Goal: Answer question/provide support: Answer question/provide support

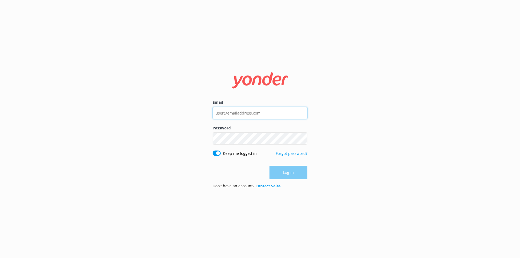
type input "liam.doherty@southerndiscoveries.co.nz"
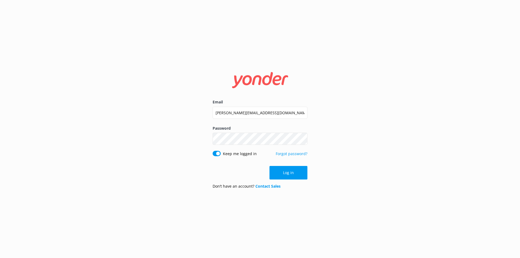
click at [218, 173] on div "Log in" at bounding box center [259, 173] width 95 height 14
click at [295, 172] on button "Log in" at bounding box center [288, 173] width 38 height 14
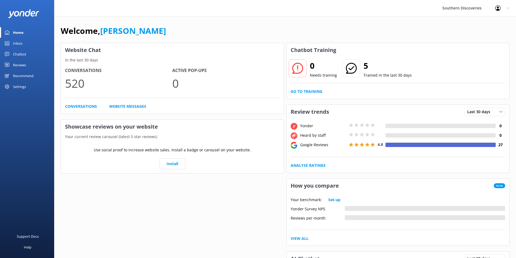
click at [13, 42] on div "Inbox" at bounding box center [17, 43] width 9 height 11
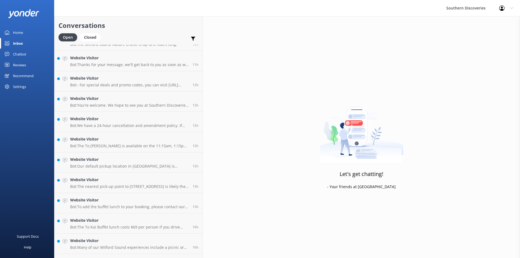
scroll to position [193, 0]
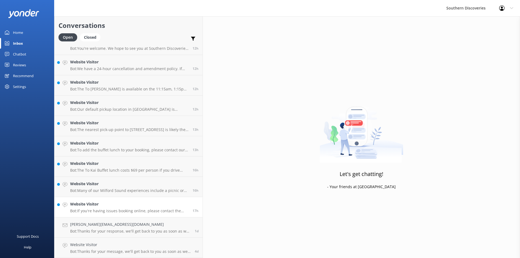
click at [99, 209] on p "Bot: If you're having issues booking online, please contact the Southern Discov…" at bounding box center [129, 210] width 118 height 5
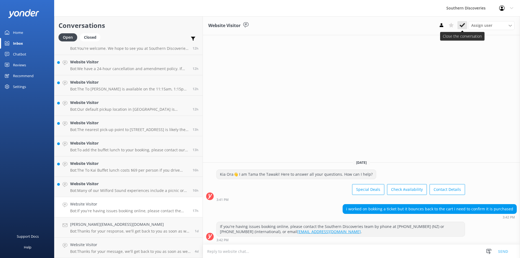
click at [462, 28] on button at bounding box center [462, 25] width 10 height 8
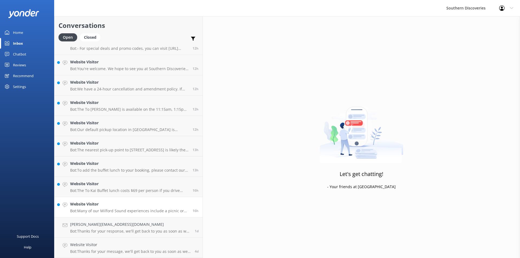
scroll to position [172, 0]
click at [104, 209] on p "Bot: Many of our Milford Sound experiences include a picnic or buffet lunch on …" at bounding box center [129, 210] width 118 height 5
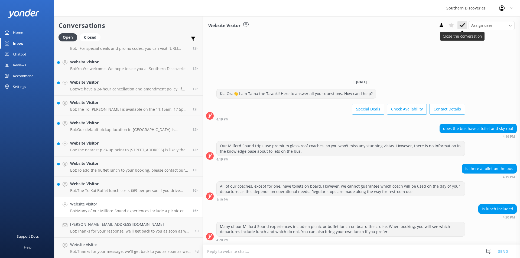
click at [463, 24] on icon at bounding box center [461, 24] width 5 height 5
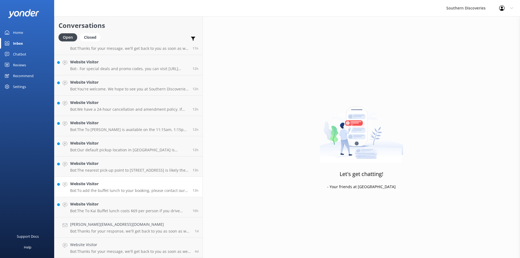
scroll to position [152, 0]
click at [101, 211] on p "Bot: The To Kai Buffet lunch costs $69 per person if you drive yourself to Milf…" at bounding box center [129, 210] width 118 height 5
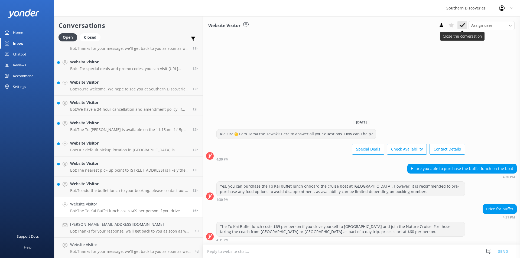
click at [463, 23] on icon at bounding box center [461, 24] width 5 height 5
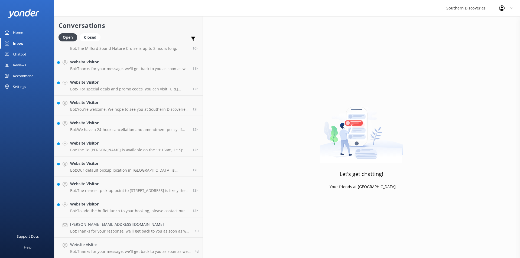
scroll to position [132, 0]
click at [100, 206] on h4 "Website Visitor" at bounding box center [129, 204] width 118 height 6
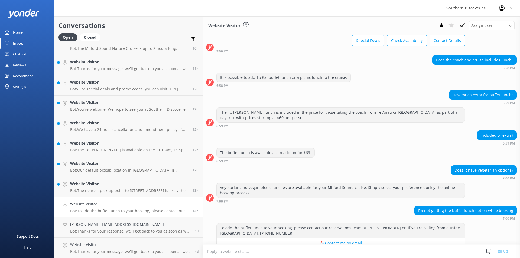
scroll to position [31, 0]
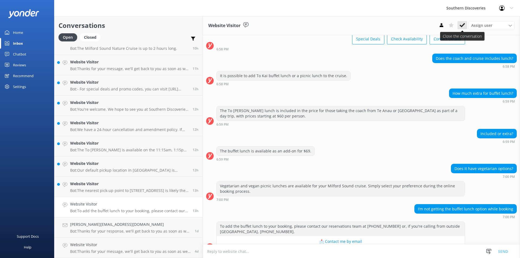
click at [462, 25] on use at bounding box center [461, 25] width 5 height 4
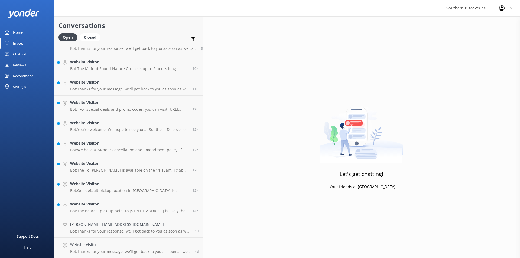
scroll to position [112, 0]
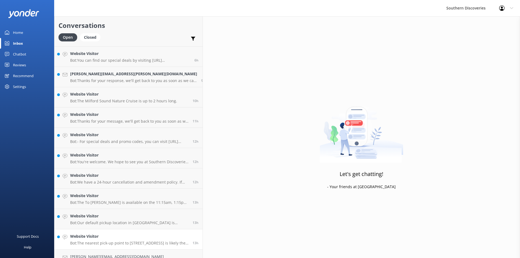
scroll to position [112, 0]
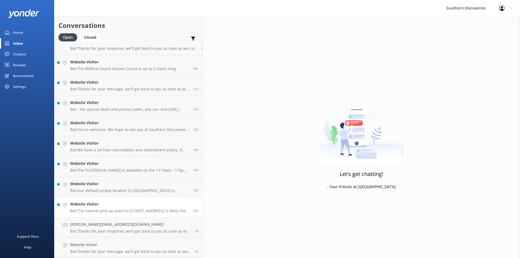
click at [102, 206] on h4 "Website Visitor" at bounding box center [129, 204] width 118 height 6
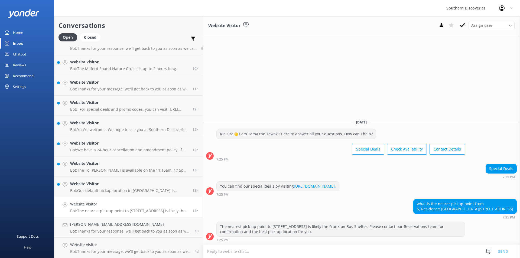
drag, startPoint x: 195, startPoint y: 227, endPoint x: 322, endPoint y: 229, distance: 127.8
click at [322, 229] on div "The nearest pick-up point to [STREET_ADDRESS] is likely the Frankton Bus Shelte…" at bounding box center [341, 229] width 248 height 14
click at [463, 24] on use at bounding box center [461, 25] width 5 height 4
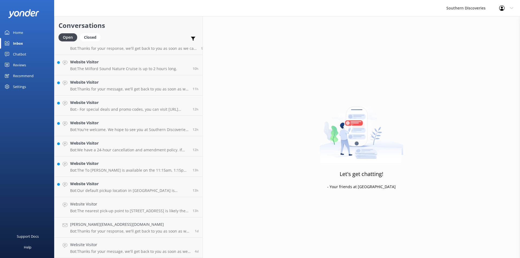
scroll to position [91, 0]
click at [100, 248] on div "Website Visitor Bot: Thanks for your message, we'll get back to you as soon as …" at bounding box center [130, 248] width 120 height 12
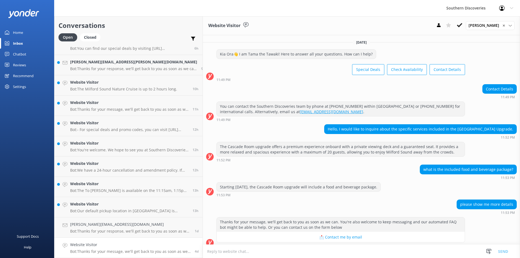
scroll to position [32, 0]
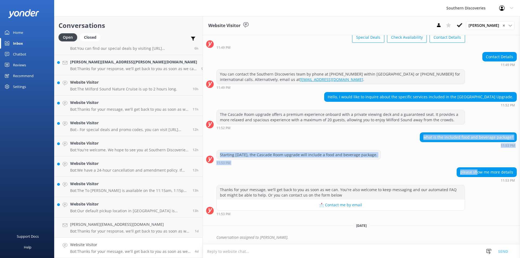
drag, startPoint x: 421, startPoint y: 137, endPoint x: 473, endPoint y: 173, distance: 63.0
click at [473, 173] on div "[DATE] Kia Ora👋 I am Tama the Tawaki! Here to answer all your questions. How ca…" at bounding box center [361, 123] width 317 height 241
click at [473, 173] on div "please show me more details" at bounding box center [487, 172] width 60 height 9
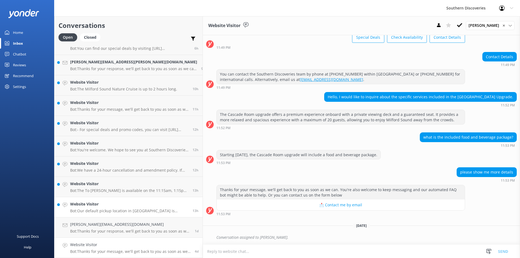
click at [109, 208] on div "Website Visitor Bot: Our default pickup location in [GEOGRAPHIC_DATA] is [STREE…" at bounding box center [129, 207] width 118 height 12
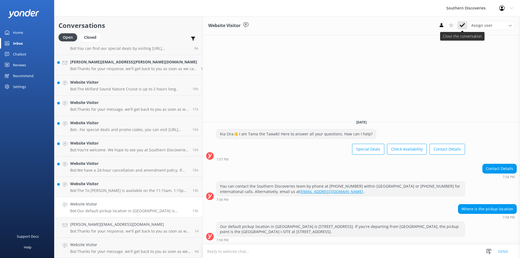
click at [461, 25] on icon at bounding box center [461, 24] width 5 height 5
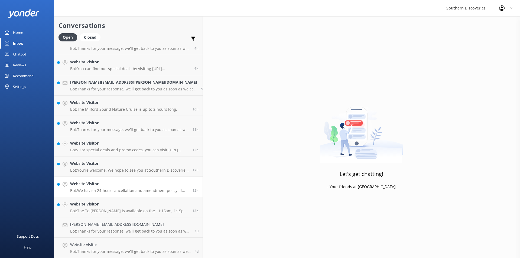
scroll to position [71, 0]
click at [94, 202] on h4 "Website Visitor" at bounding box center [129, 204] width 118 height 6
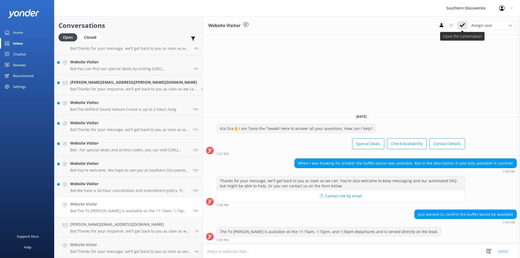
click at [462, 24] on icon at bounding box center [461, 24] width 5 height 5
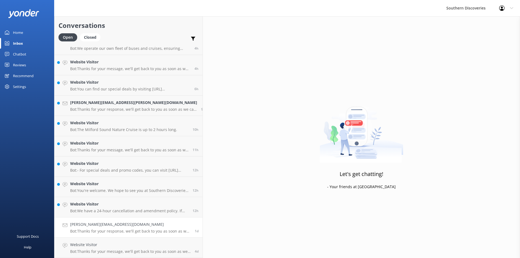
scroll to position [51, 0]
click at [109, 206] on h4 "Website Visitor" at bounding box center [129, 204] width 118 height 6
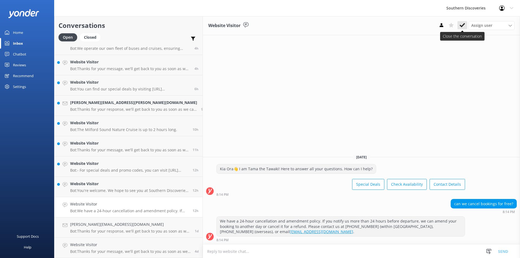
click at [465, 22] on button at bounding box center [462, 25] width 10 height 8
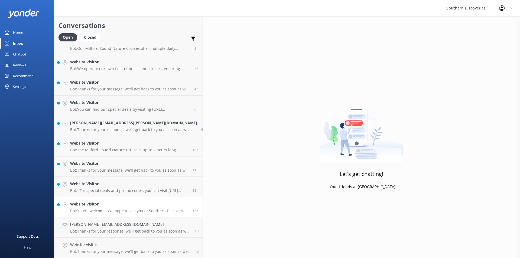
scroll to position [30, 0]
click at [110, 211] on p "Bot: You're welcome. We hope to see you at Southern Discoveries soon!" at bounding box center [129, 210] width 118 height 5
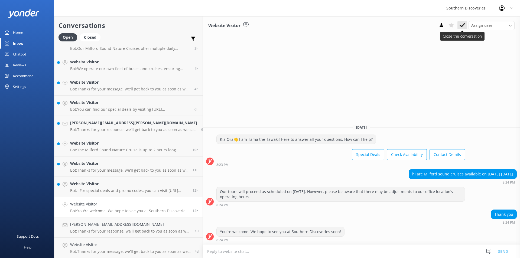
click at [464, 25] on icon at bounding box center [461, 24] width 5 height 5
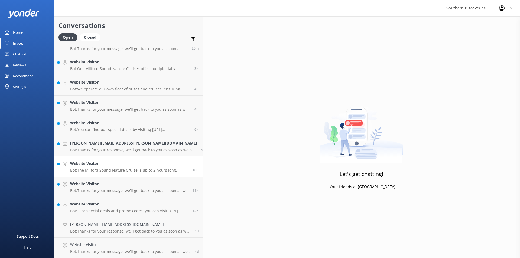
scroll to position [10, 0]
click at [91, 208] on div "Website Visitor Bot: - For special deals and promo codes, you can visit [URL][D…" at bounding box center [129, 207] width 118 height 12
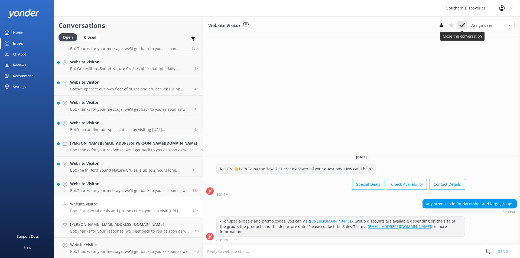
click at [465, 23] on button at bounding box center [462, 25] width 10 height 8
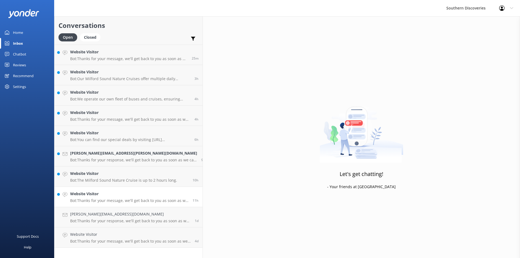
click at [106, 199] on p "Bot: Thanks for your message, we'll get back to you as soon as we can. You're a…" at bounding box center [129, 200] width 118 height 5
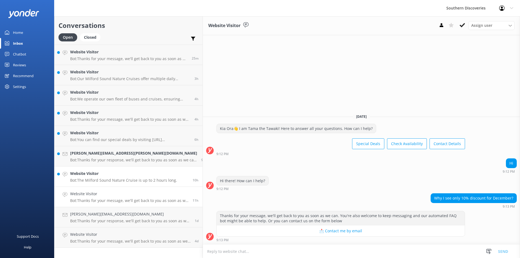
click at [107, 175] on h4 "Website Visitor" at bounding box center [123, 174] width 107 height 6
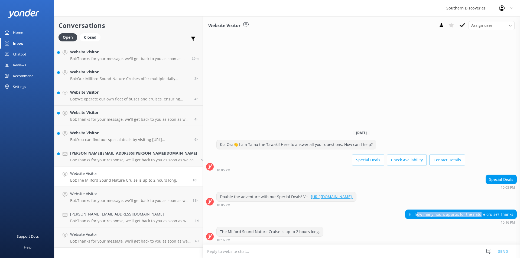
drag, startPoint x: 421, startPoint y: 215, endPoint x: 483, endPoint y: 215, distance: 62.3
click at [483, 215] on div "Hi, how many hours approx for the nature cruise? Thanks" at bounding box center [460, 214] width 111 height 9
click at [465, 23] on button at bounding box center [462, 25] width 10 height 8
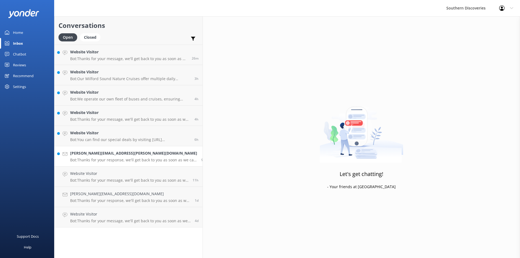
click at [112, 153] on h4 "[PERSON_NAME][EMAIL_ADDRESS][PERSON_NAME][DOMAIN_NAME]" at bounding box center [133, 153] width 127 height 6
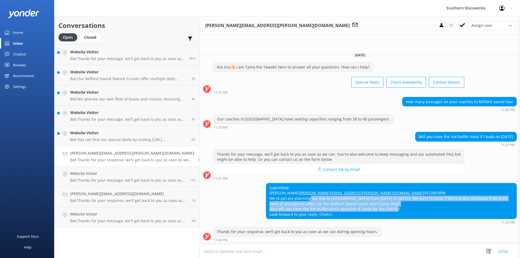
drag, startPoint x: 276, startPoint y: 199, endPoint x: 478, endPoint y: 207, distance: 202.3
click at [478, 207] on div "Submitted: [PERSON_NAME] [PERSON_NAME][EMAIL_ADDRESS][PERSON_NAME][DOMAIN_NAME]…" at bounding box center [391, 201] width 250 height 36
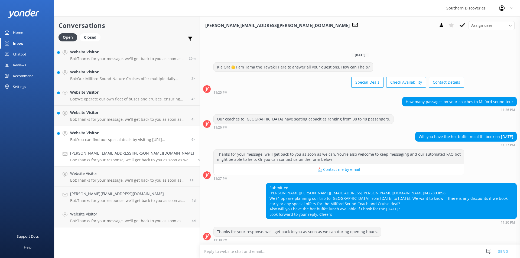
click at [112, 137] on div "Website Visitor Bot: You can find our special deals by visiting [URL][DOMAIN_NA…" at bounding box center [128, 136] width 117 height 12
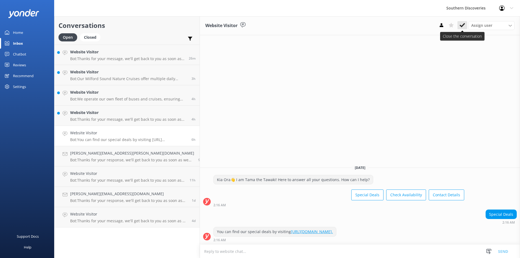
click at [462, 25] on icon at bounding box center [461, 24] width 5 height 5
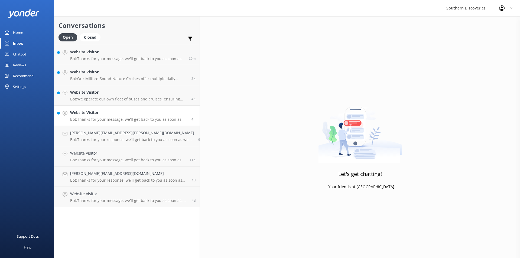
click at [110, 118] on p "Bot: Thanks for your message, we'll get back to you as soon as we can. You're a…" at bounding box center [128, 119] width 117 height 5
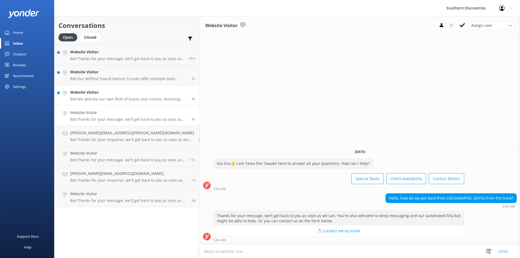
click at [106, 98] on p "Bot: We operate our own fleet of buses and cruises, ensuring reliable, safe, an…" at bounding box center [128, 99] width 117 height 5
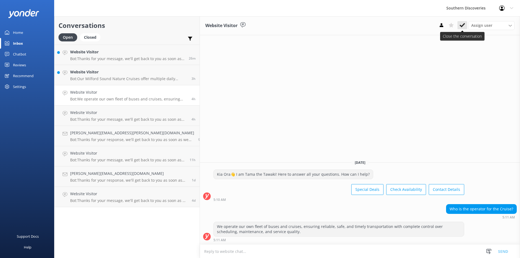
click at [463, 25] on use at bounding box center [461, 25] width 5 height 4
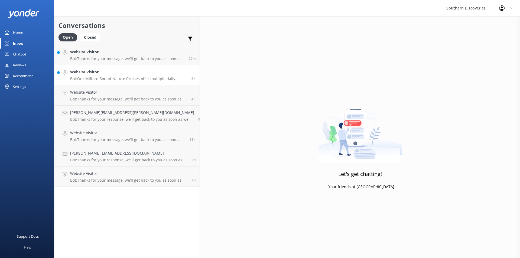
click at [100, 77] on p "Bot: Our Milford Sound Nature Cruises offer multiple daily departures. For the …" at bounding box center [128, 78] width 117 height 5
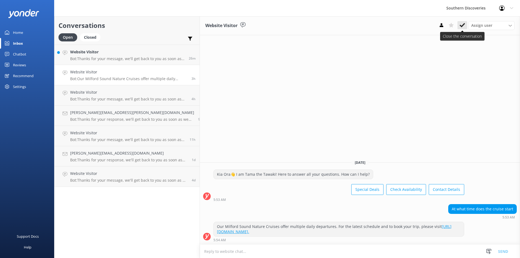
click at [465, 25] on button at bounding box center [462, 25] width 10 height 8
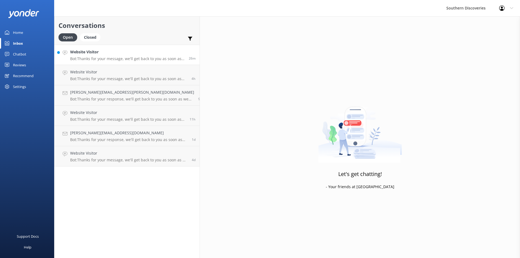
click at [116, 59] on p "Bot: Thanks for your message, we'll get back to you as soon as we can. You're a…" at bounding box center [127, 58] width 114 height 5
